Goal: Task Accomplishment & Management: Use online tool/utility

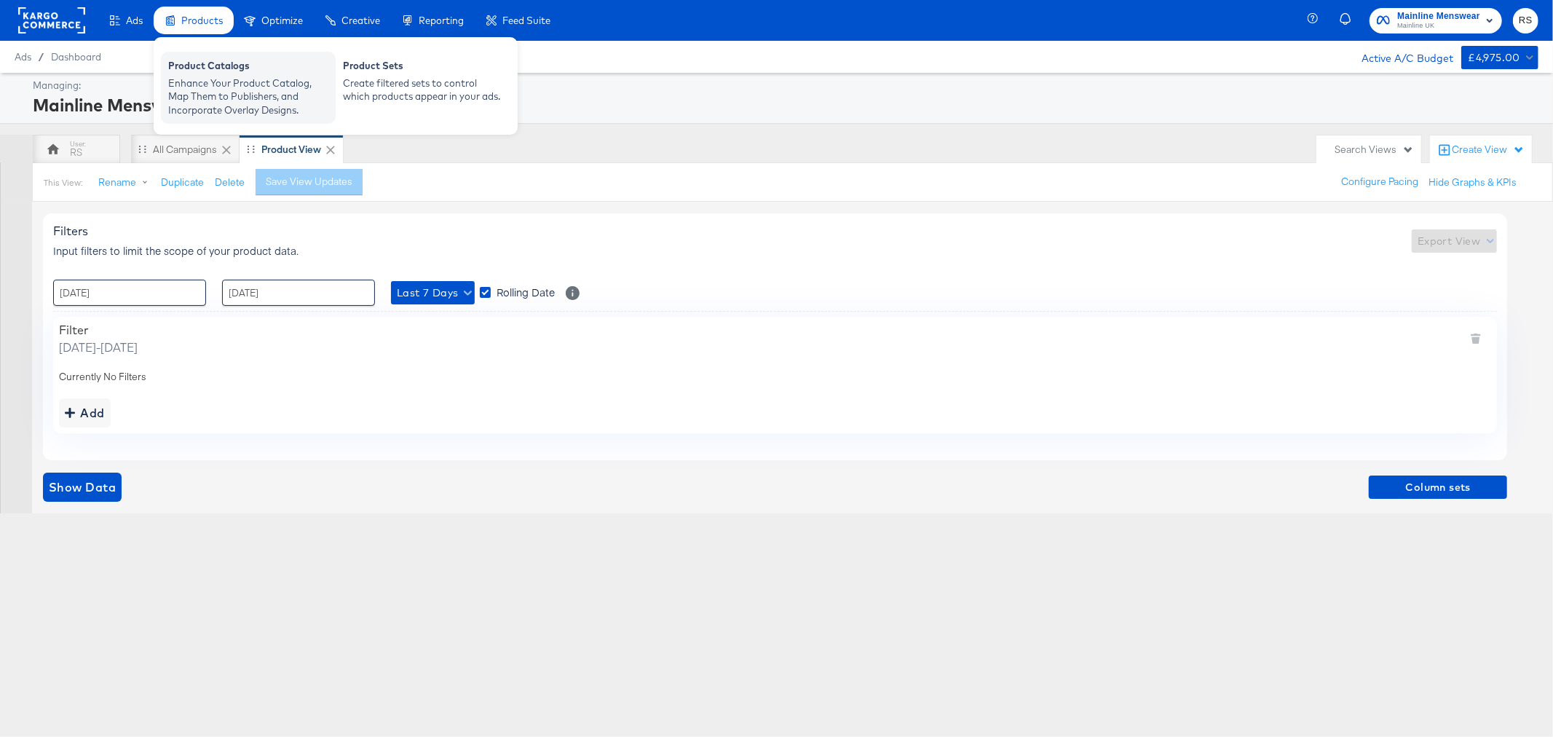
click at [218, 79] on div "Enhance Your Product Catalog, Map Them to Publishers, and Incorporate Overlay D…" at bounding box center [248, 96] width 160 height 41
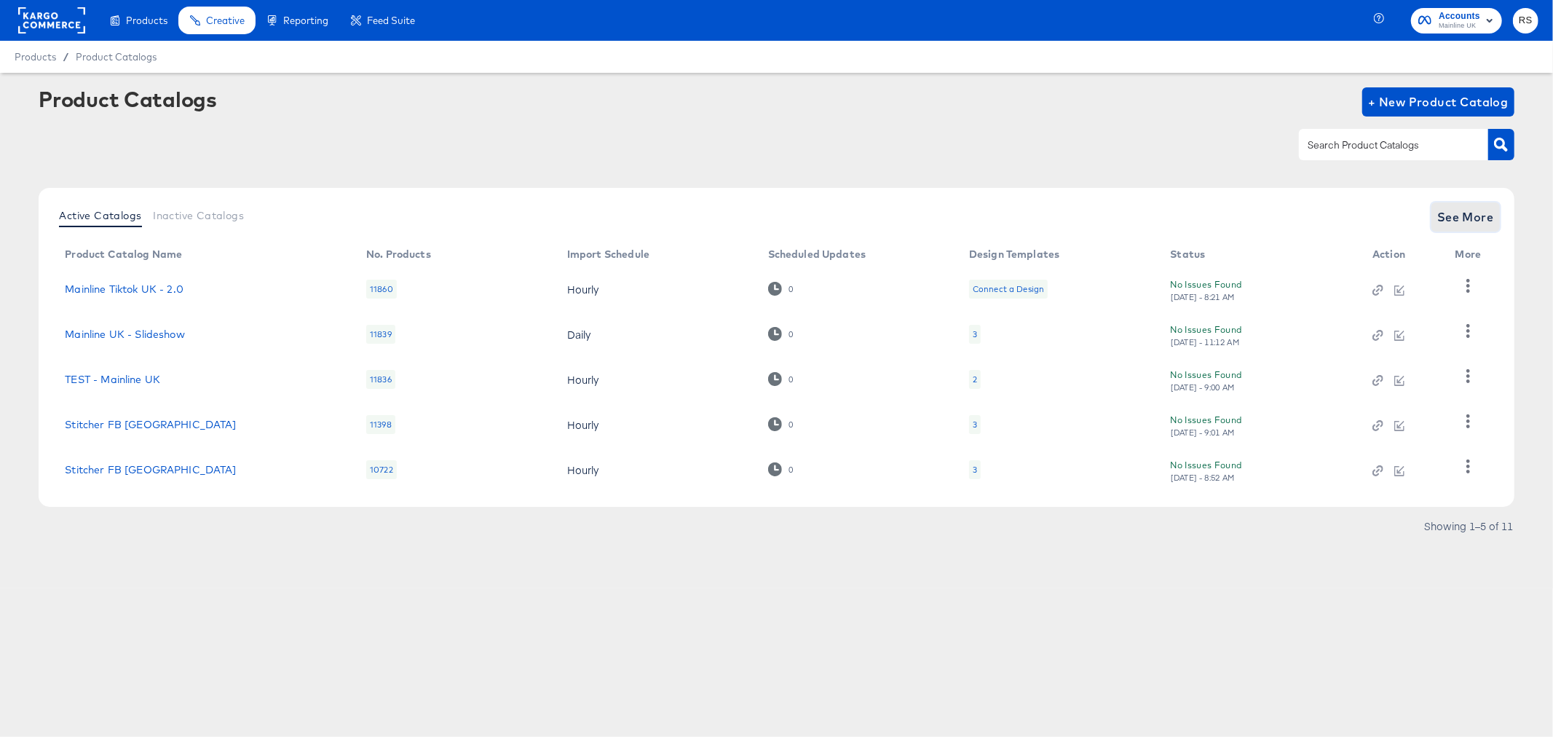
click at [1241, 224] on span "See More" at bounding box center [1465, 217] width 57 height 20
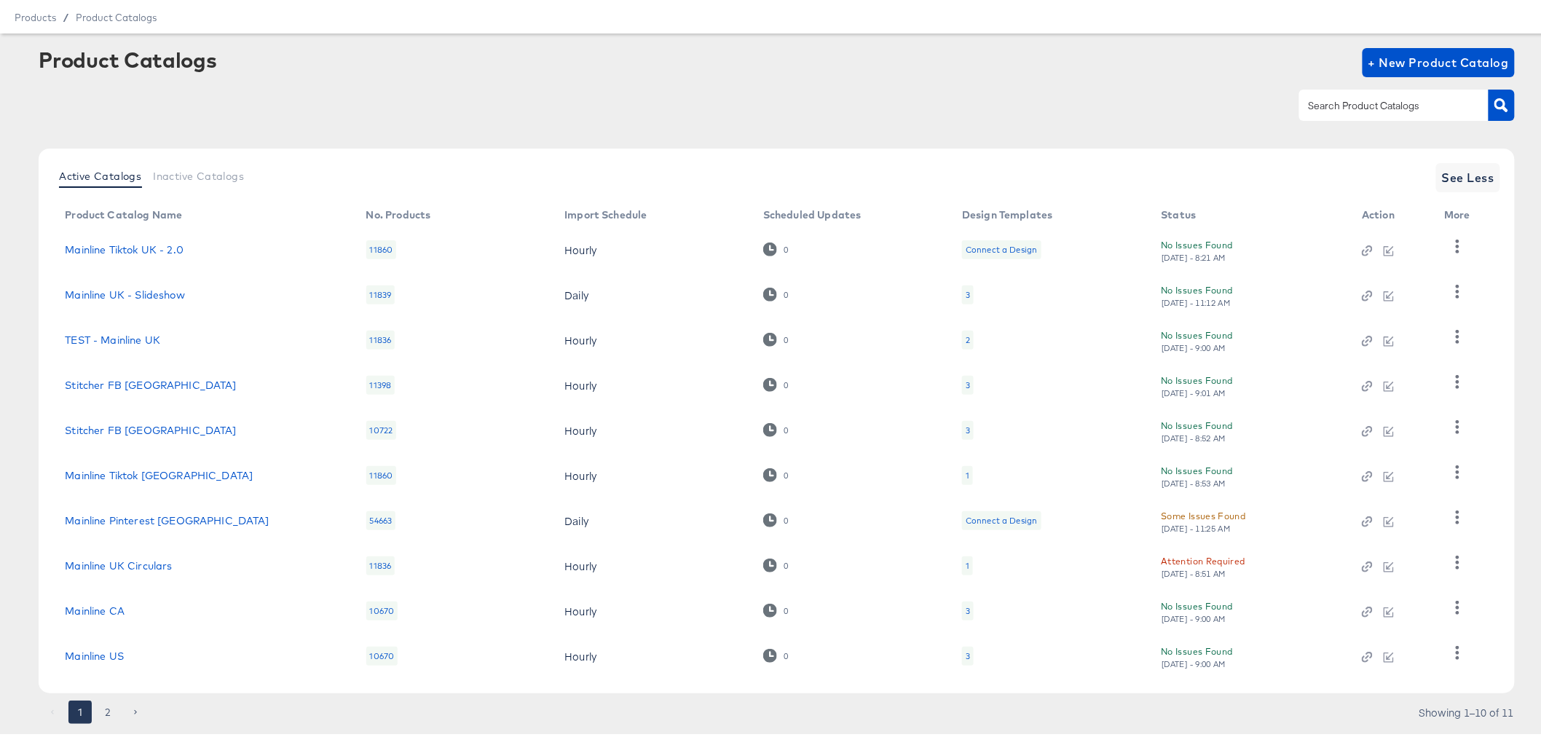
scroll to position [76, 0]
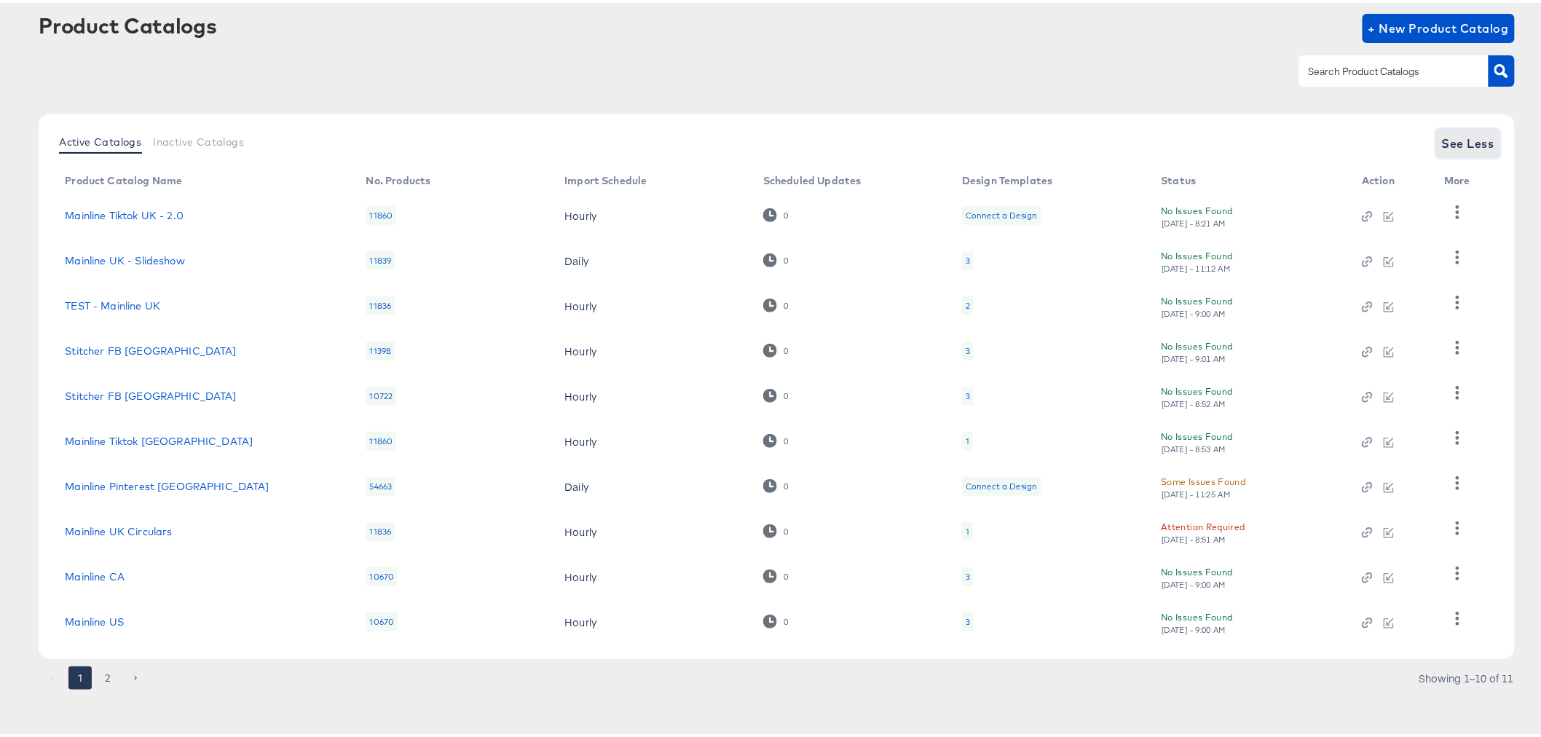
click at [1241, 133] on span "See Less" at bounding box center [1468, 140] width 52 height 20
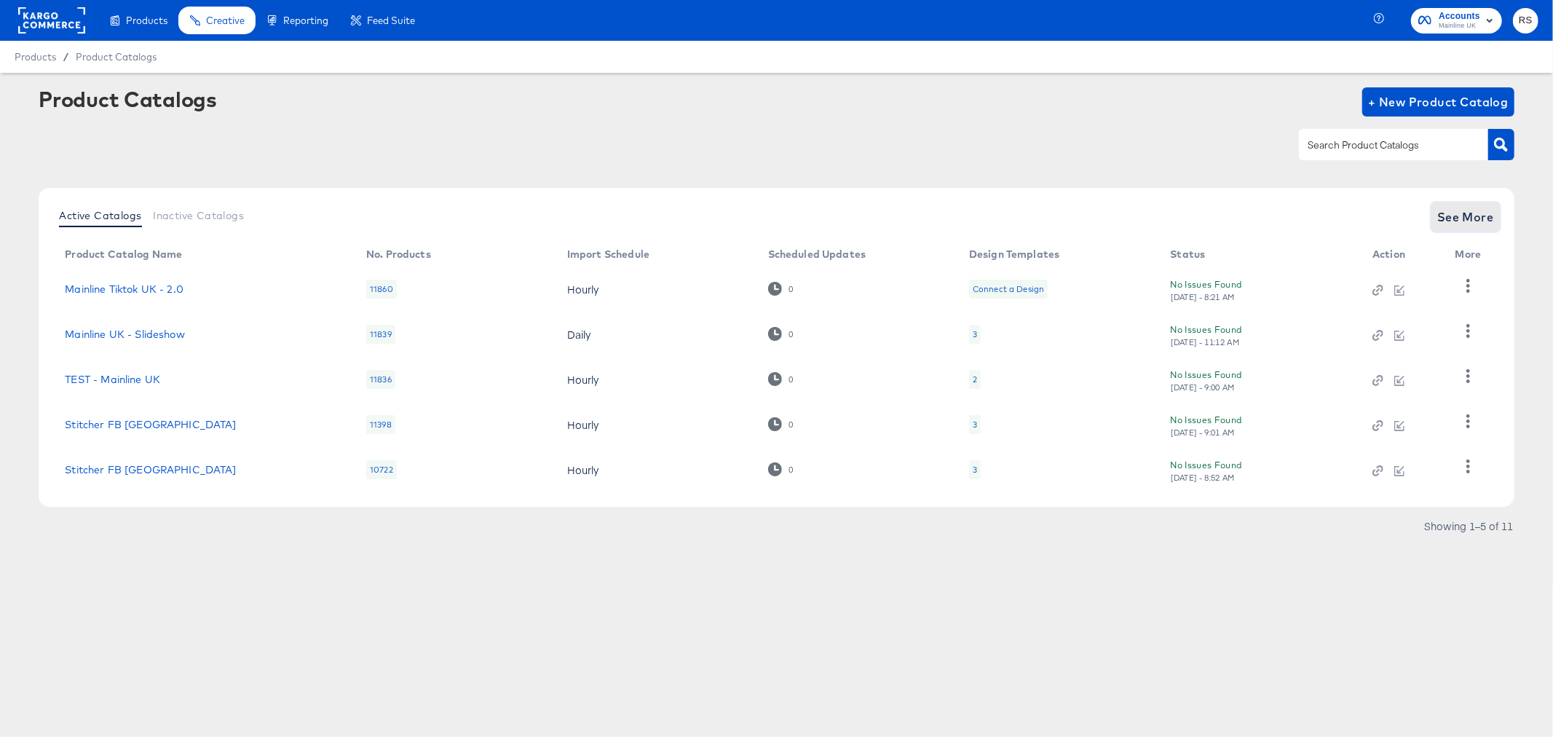
click at [1241, 210] on span "See More" at bounding box center [1465, 217] width 57 height 20
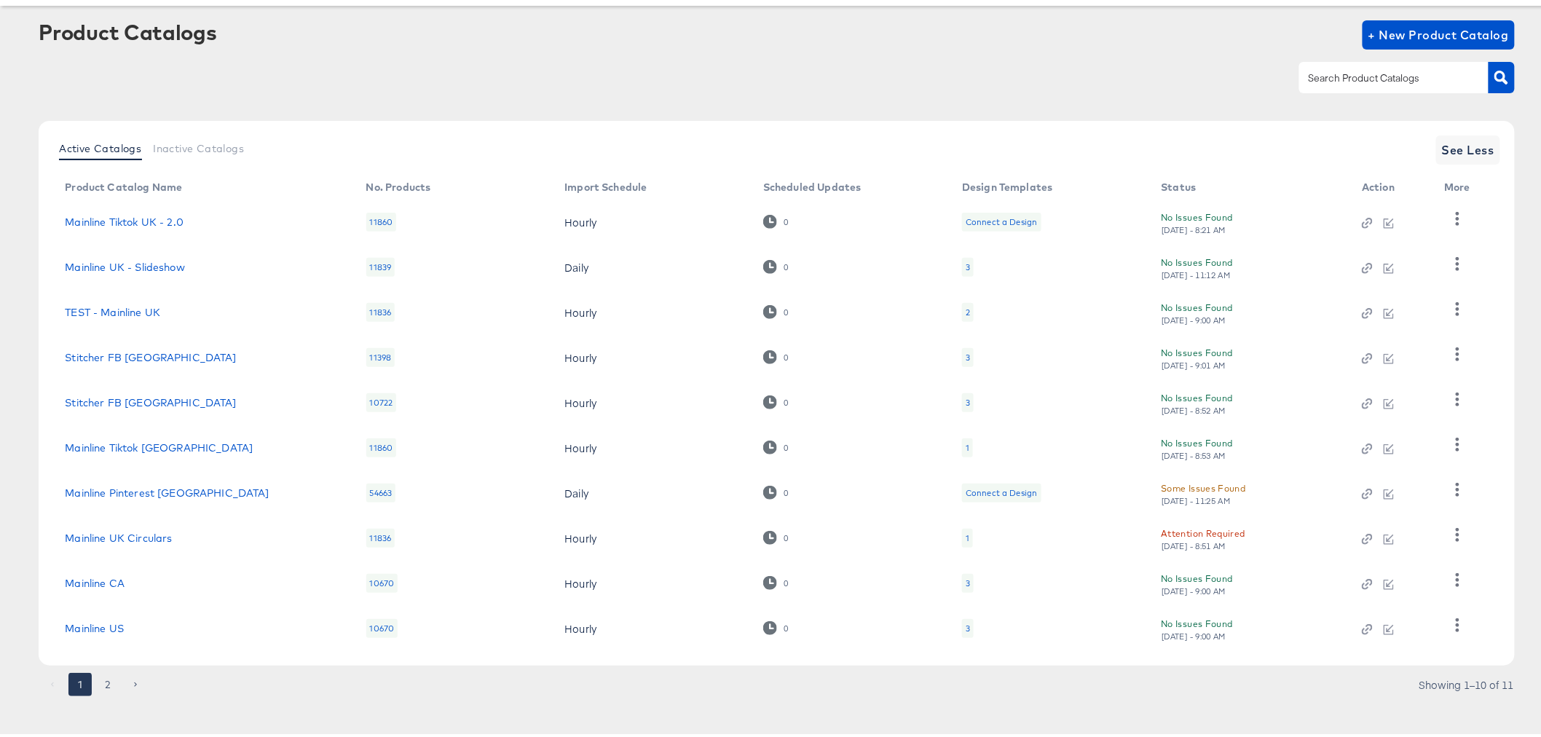
scroll to position [76, 0]
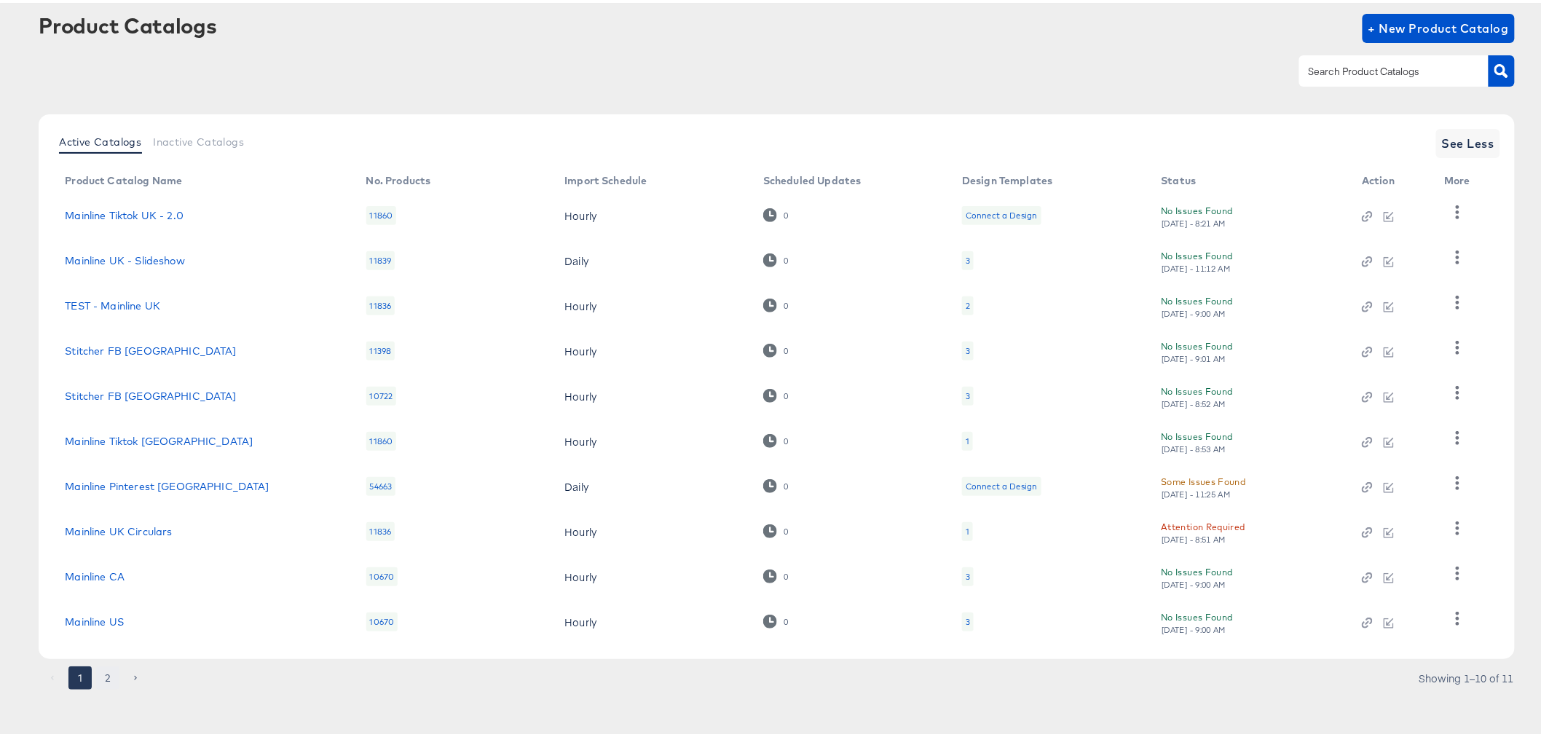
click at [106, 561] on button "2" at bounding box center [107, 674] width 23 height 23
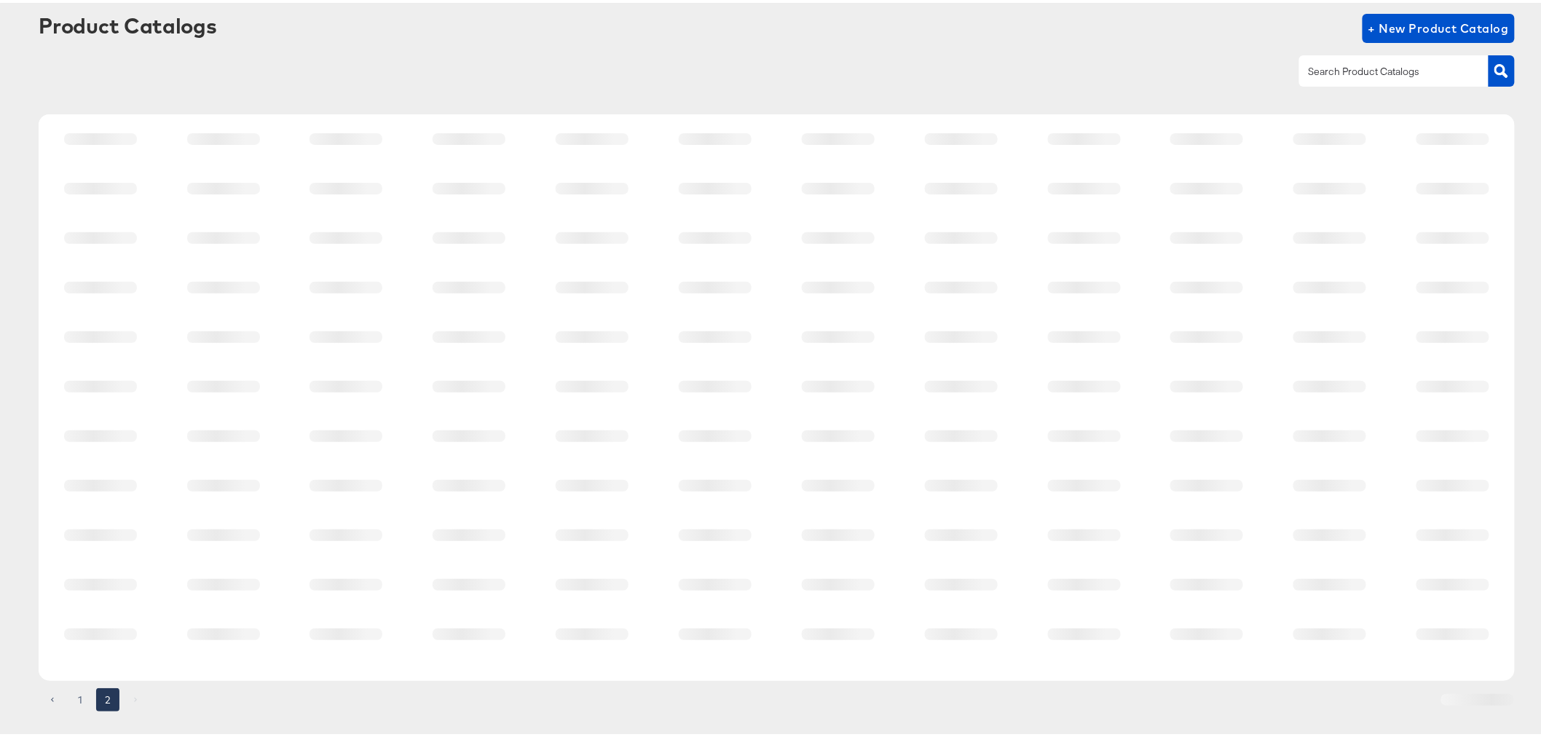
scroll to position [0, 0]
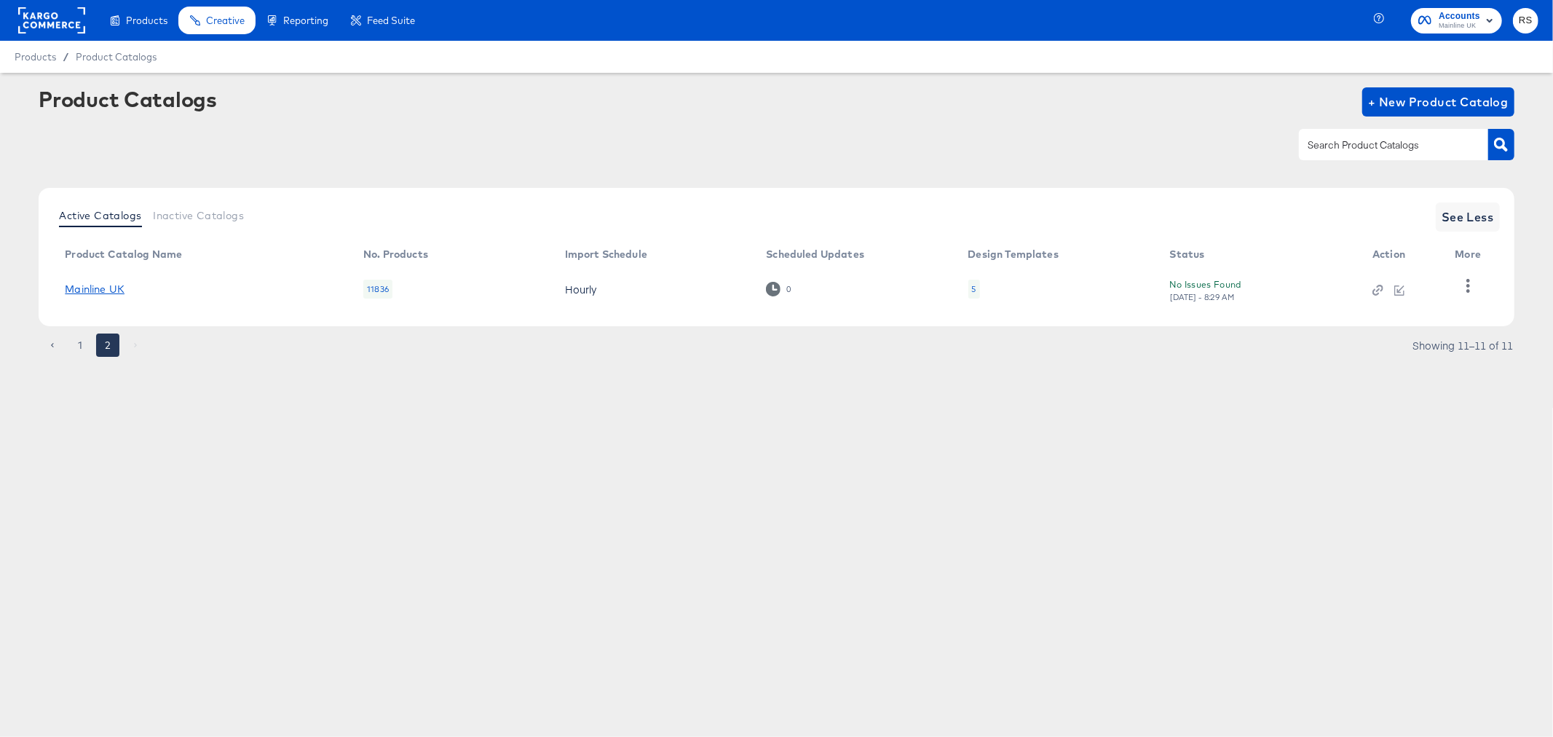
click at [95, 288] on link "Mainline UK" at bounding box center [95, 289] width 60 height 12
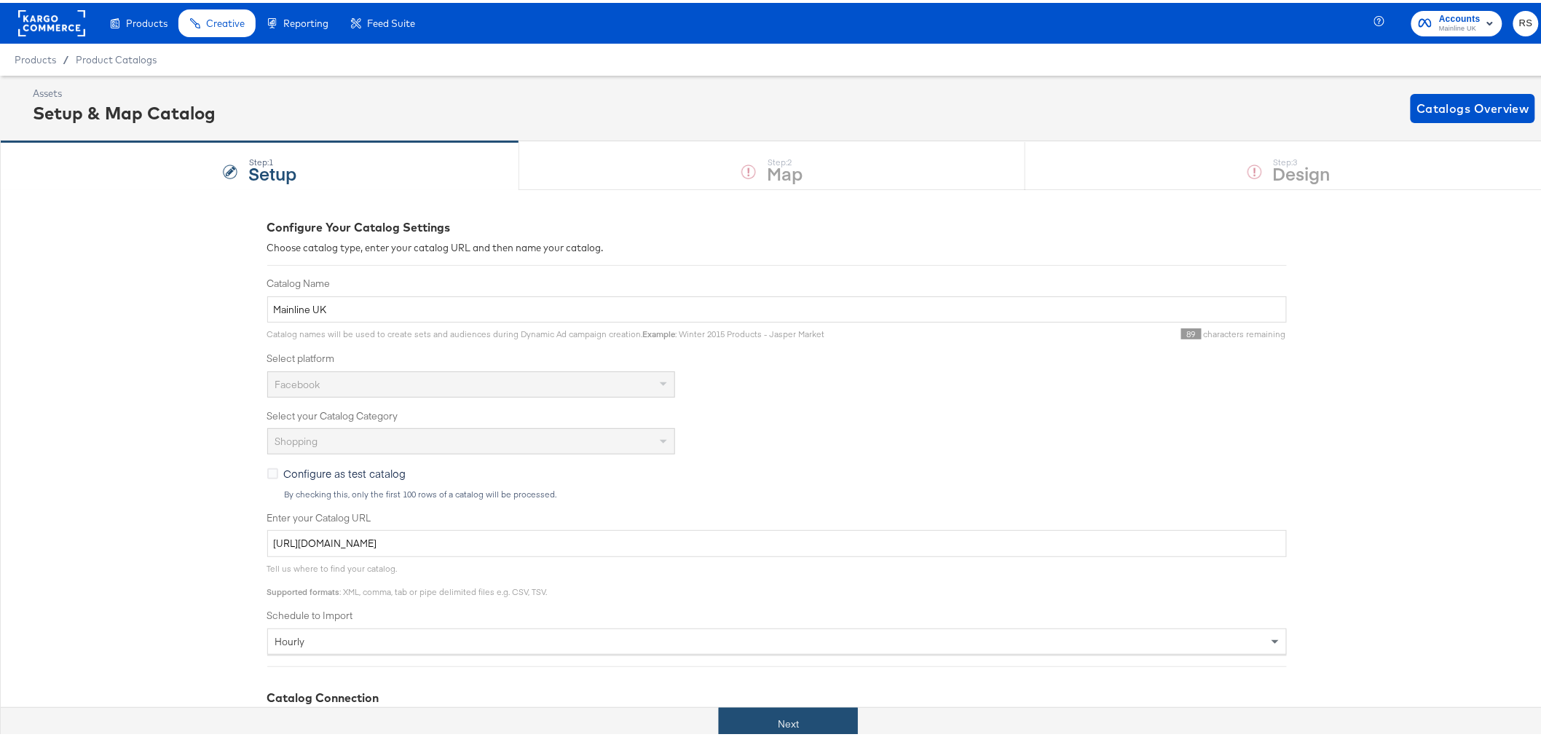
click at [729, 561] on button "Next" at bounding box center [788, 721] width 139 height 33
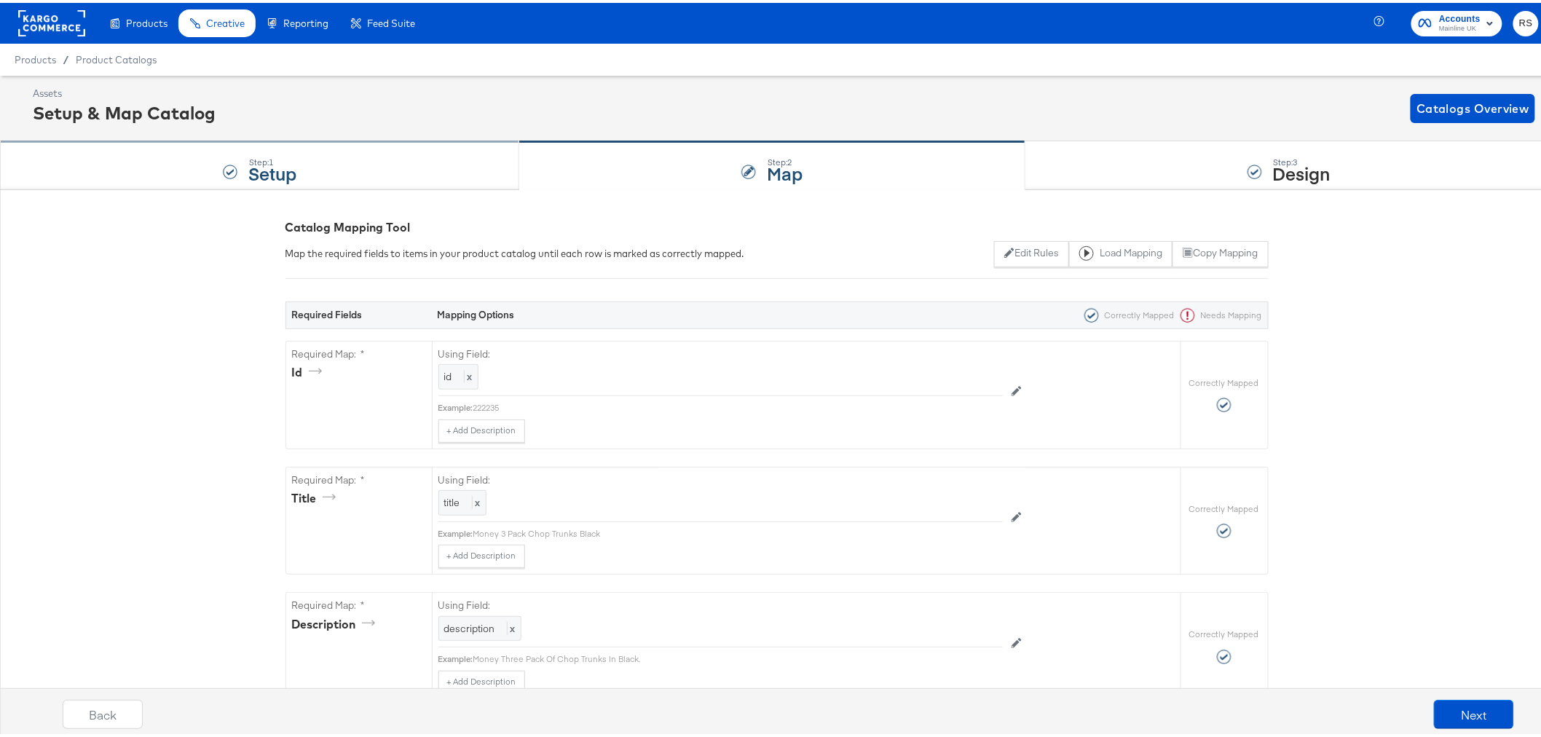
click at [307, 163] on div "Step: 1 Setup" at bounding box center [259, 163] width 519 height 48
